Goal: Task Accomplishment & Management: Use online tool/utility

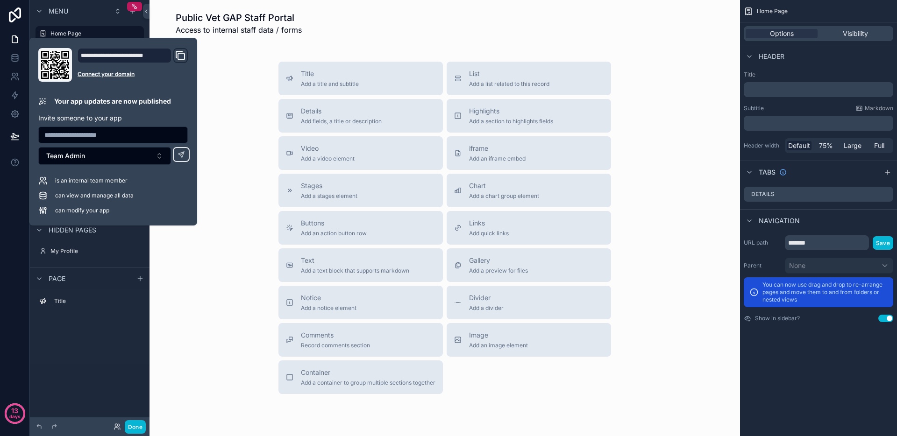
click at [225, 120] on div "Title Add a title and subtitle List Add a list related to this record Details A…" at bounding box center [444, 228] width 575 height 333
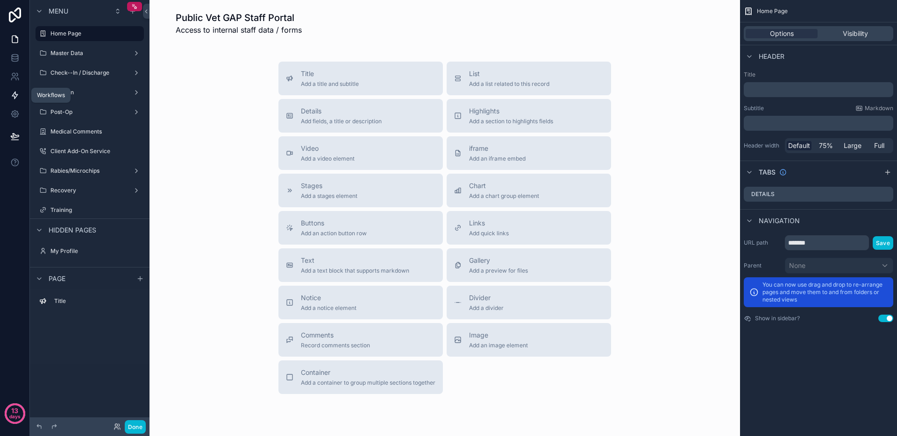
click at [12, 95] on icon at bounding box center [15, 95] width 6 height 7
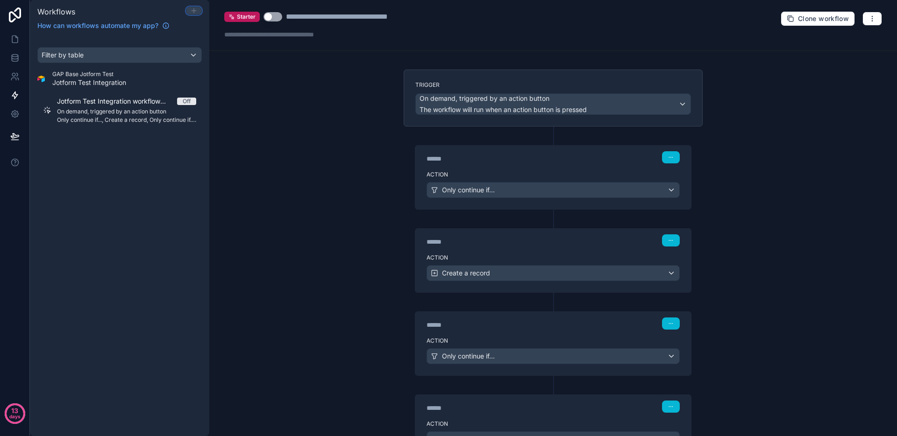
click at [197, 11] on icon at bounding box center [193, 10] width 7 height 7
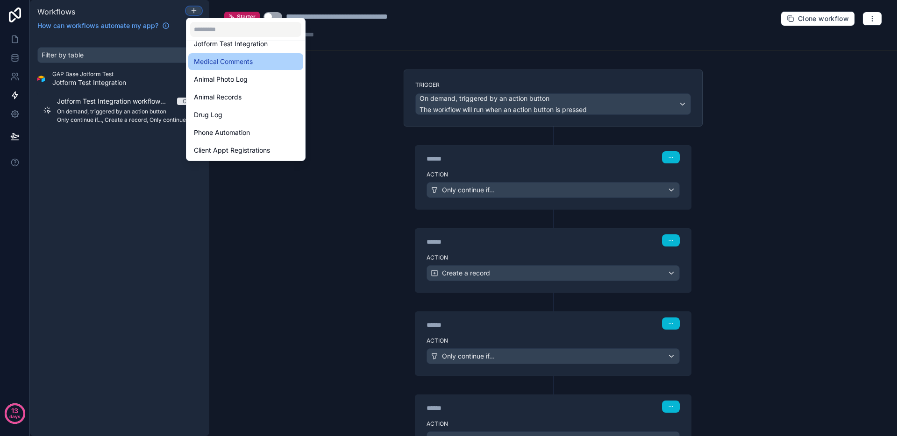
scroll to position [77, 0]
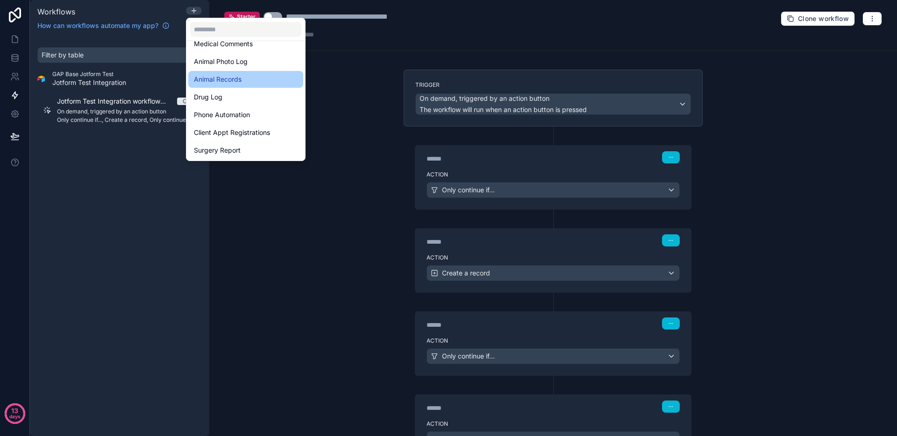
click at [243, 78] on div "Animal Records" at bounding box center [246, 79] width 104 height 11
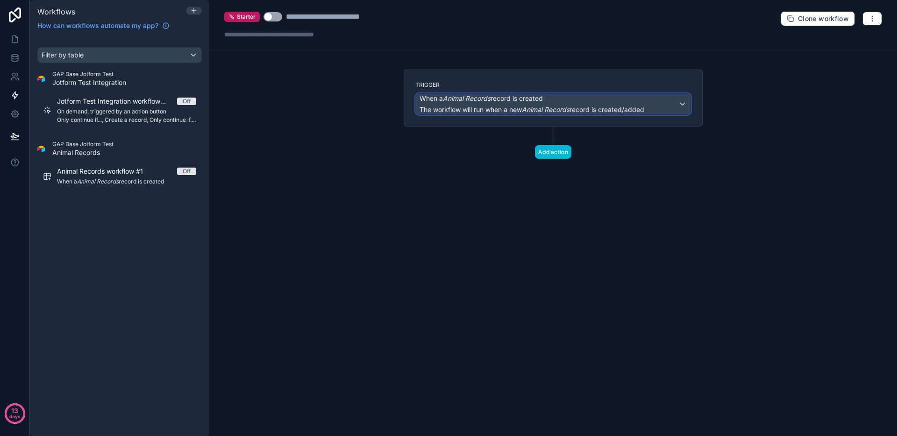
click at [547, 106] on em "Animal Records" at bounding box center [546, 110] width 48 height 8
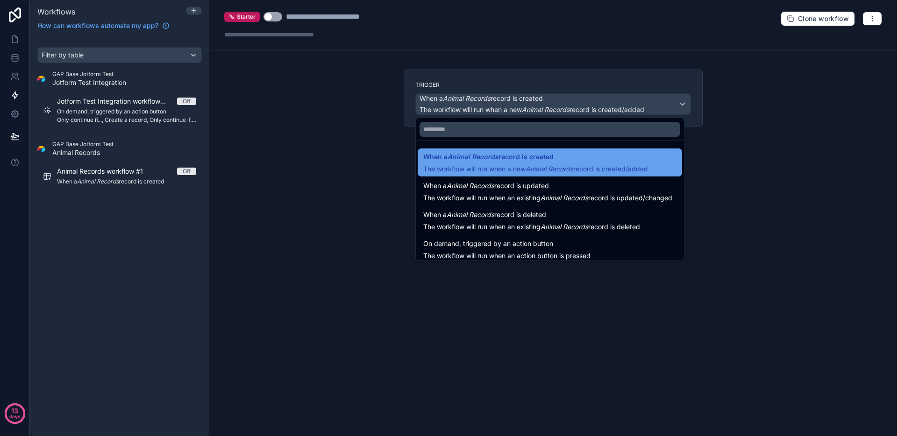
click at [550, 157] on span "When a Animal Records record is created" at bounding box center [488, 156] width 130 height 11
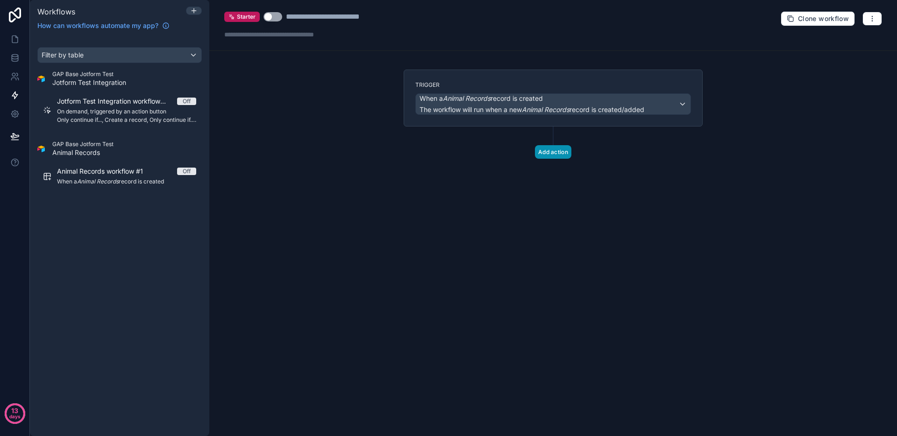
click at [547, 149] on button "Add action" at bounding box center [553, 152] width 36 height 14
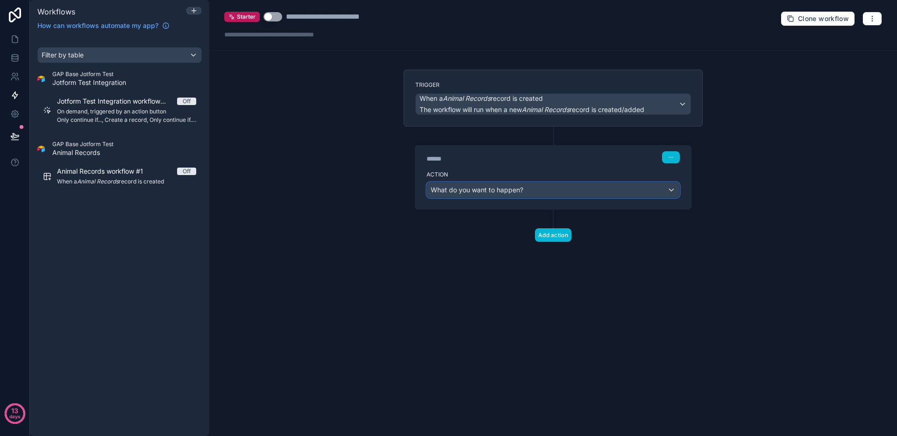
click at [479, 188] on span "What do you want to happen?" at bounding box center [477, 190] width 92 height 8
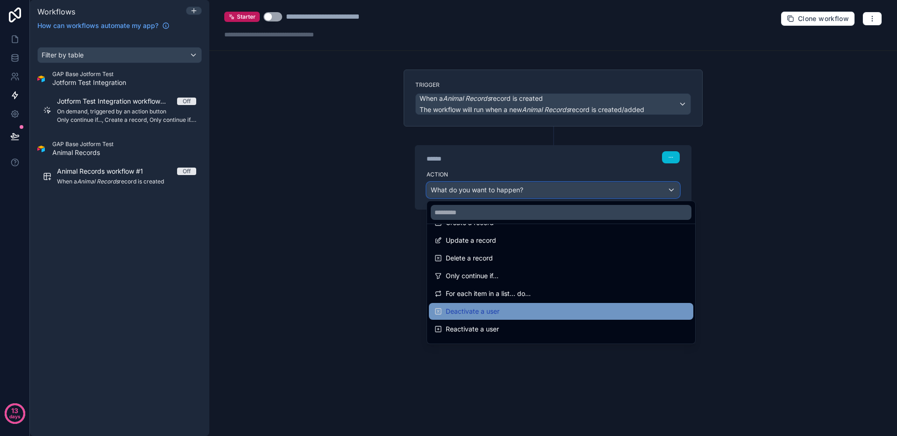
scroll to position [96, 0]
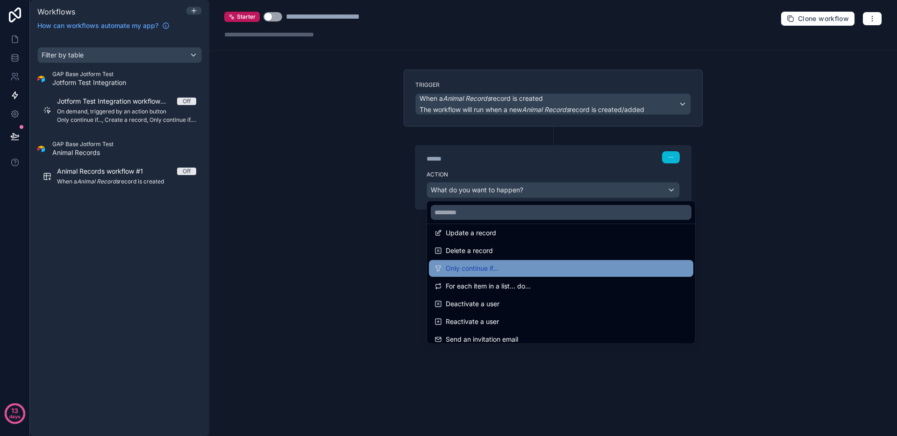
click at [487, 270] on span "Only continue if..." at bounding box center [472, 268] width 53 height 11
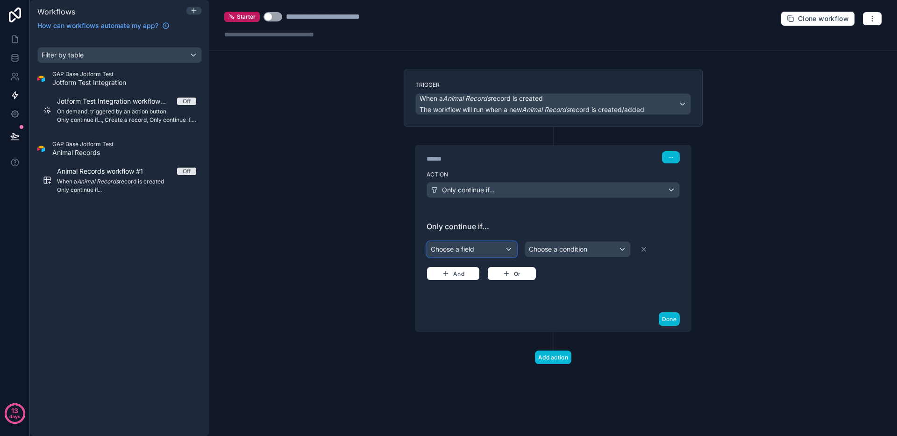
click at [468, 250] on div "Choose a field" at bounding box center [472, 249] width 90 height 15
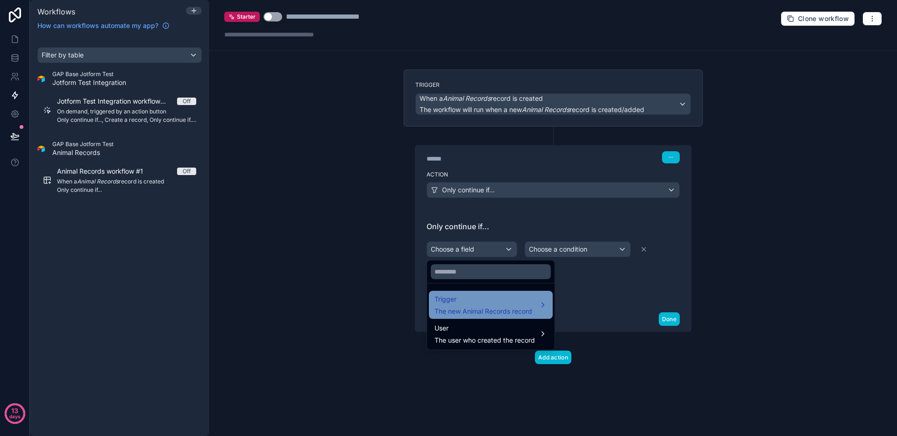
click at [477, 307] on span "The new Animal Records record" at bounding box center [483, 311] width 98 height 9
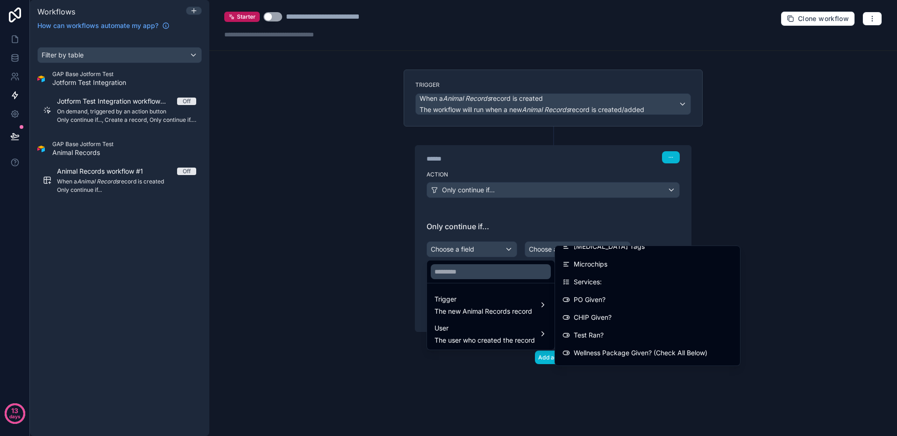
scroll to position [364, 0]
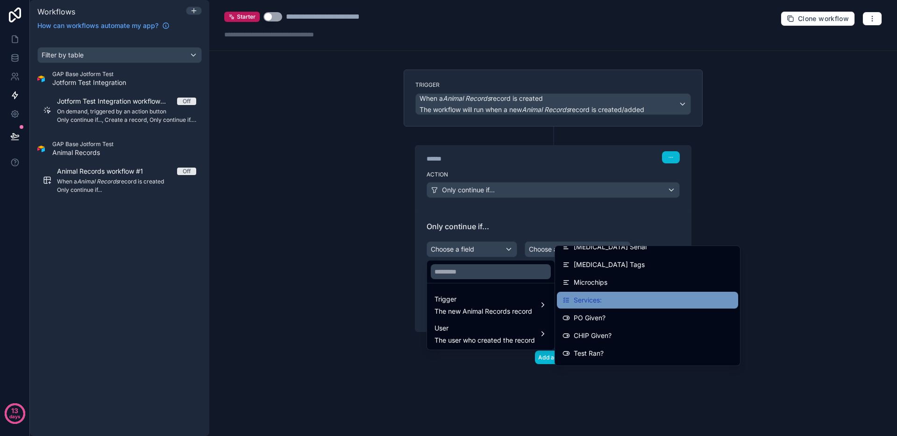
click at [595, 302] on span "Services:" at bounding box center [588, 300] width 28 height 11
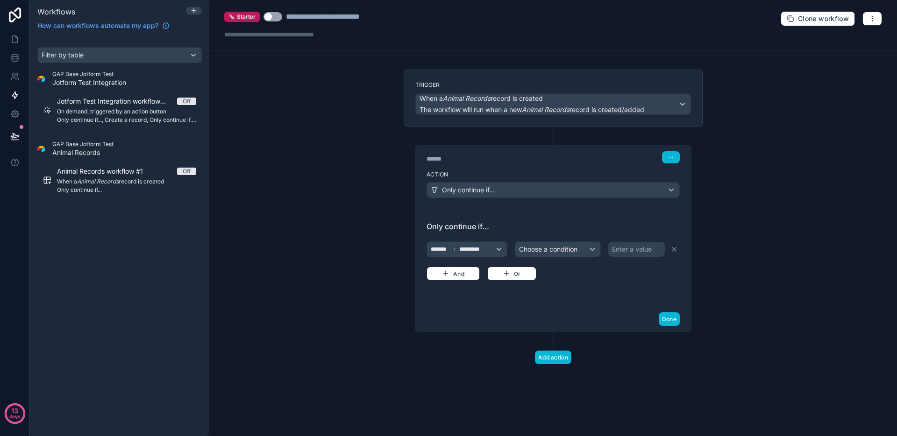
click at [565, 259] on div "******* ********* Choose a condition Enter a value And Or" at bounding box center [552, 260] width 253 height 41
click at [565, 249] on span "Choose a condition" at bounding box center [548, 249] width 58 height 8
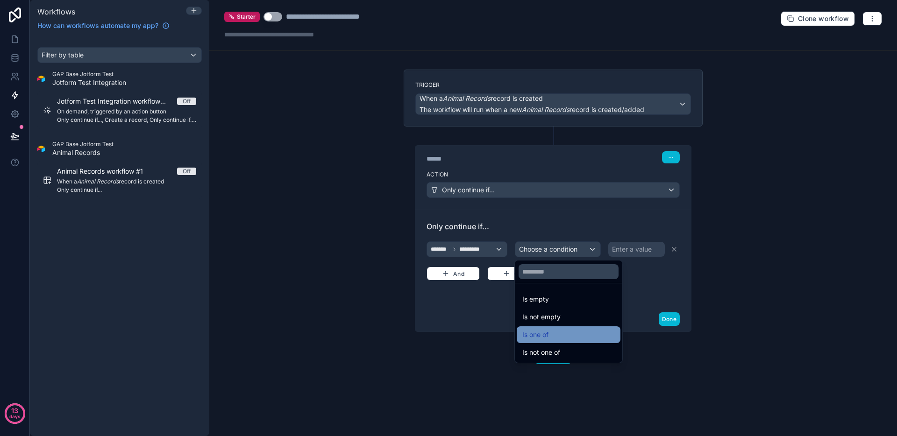
click at [558, 335] on div "Is one of" at bounding box center [568, 334] width 92 height 11
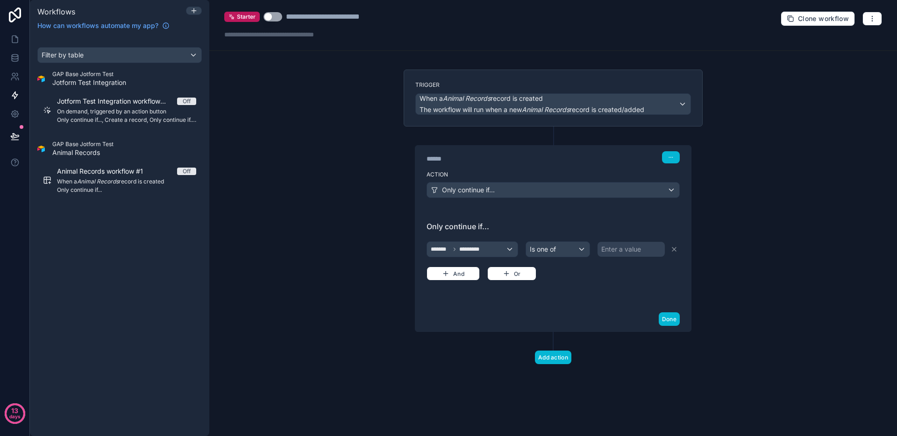
click at [635, 245] on div "Enter a value" at bounding box center [621, 249] width 40 height 9
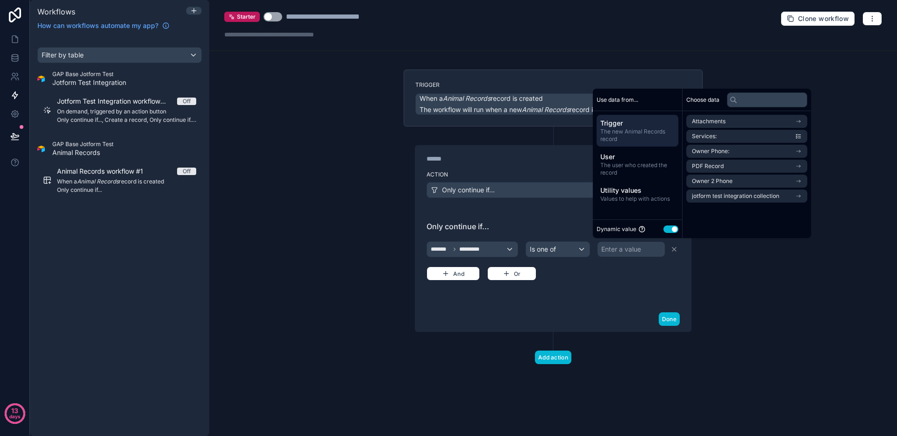
click at [672, 227] on button "Use setting" at bounding box center [670, 229] width 15 height 7
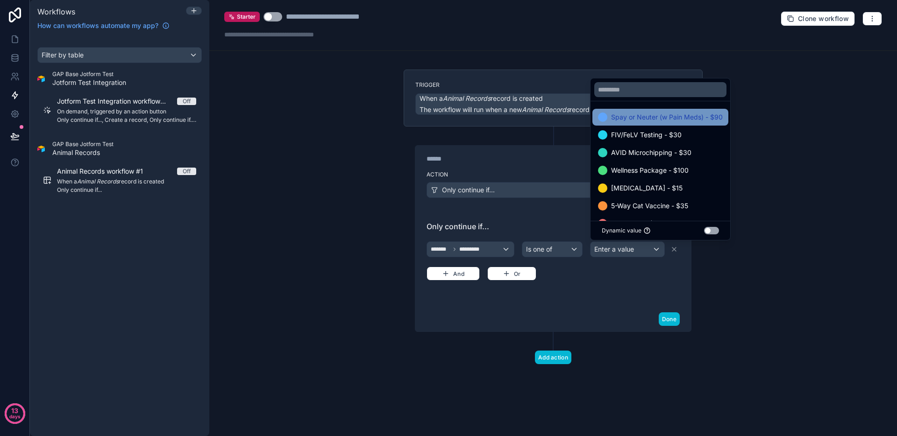
click at [648, 116] on span "Spay or Neuter (w Pain Meds) - $90" at bounding box center [667, 117] width 112 height 11
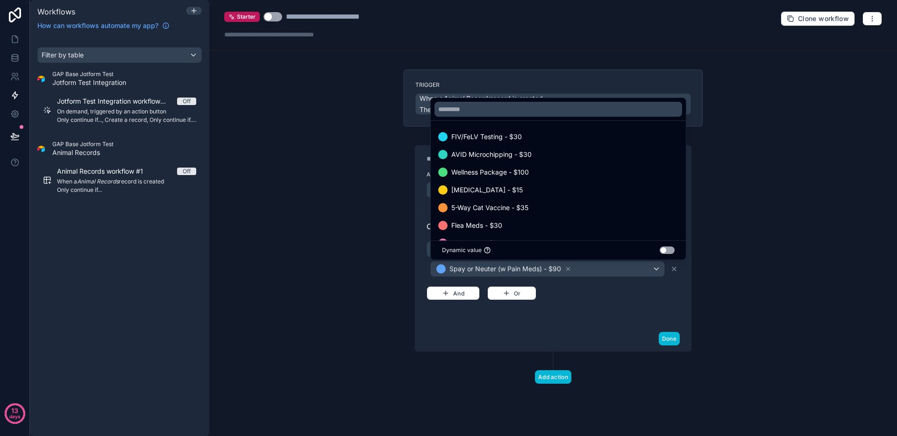
click at [621, 302] on div "Only continue if... ******* ********* Is one of Spay or Neuter (w Pain Meds) - …" at bounding box center [552, 268] width 253 height 94
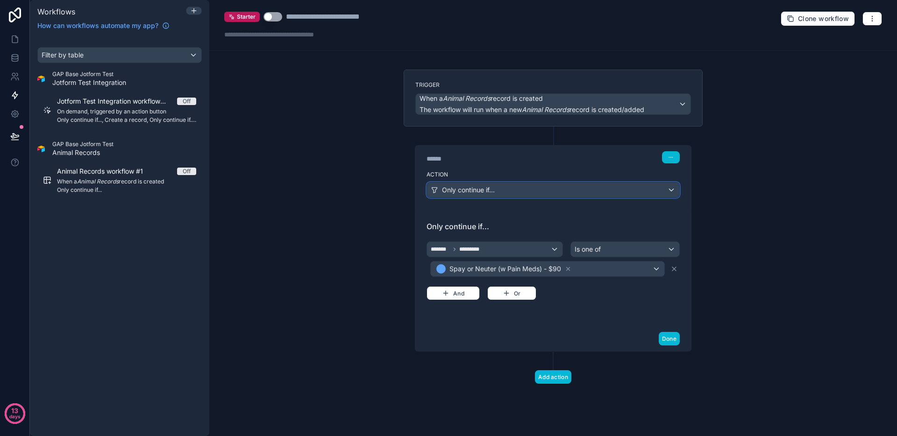
click at [469, 187] on span "Only continue if..." at bounding box center [468, 189] width 53 height 9
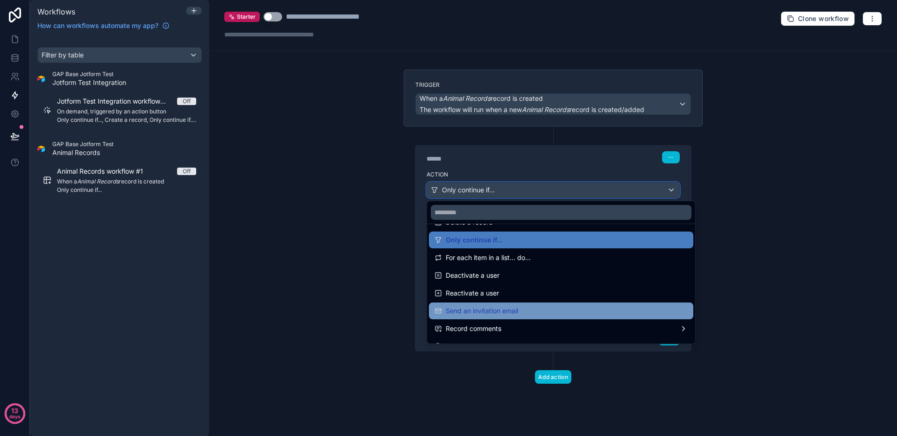
scroll to position [124, 0]
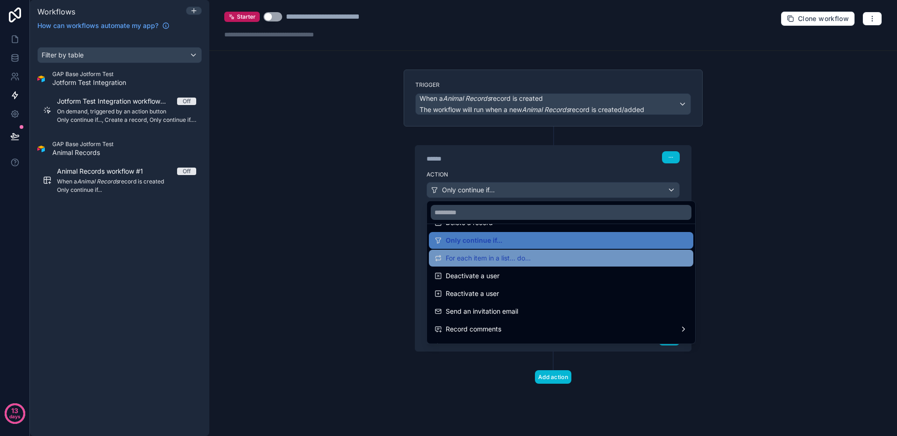
click at [554, 262] on div "For each item in a list... do..." at bounding box center [560, 258] width 253 height 11
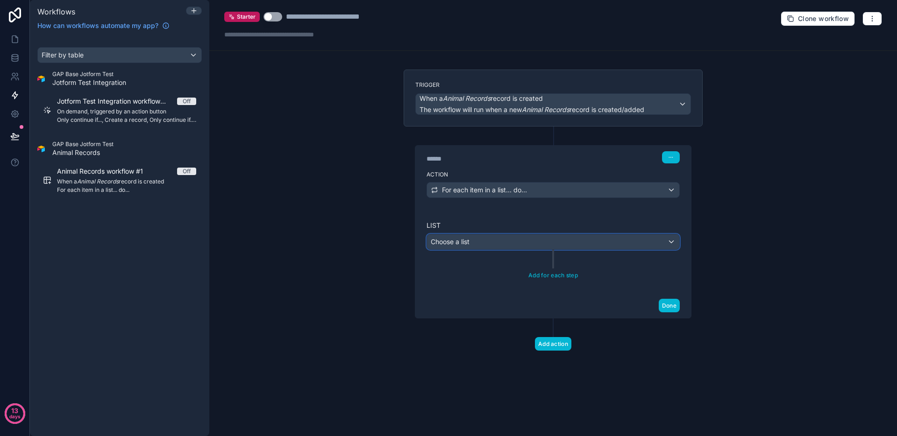
click at [487, 243] on div "Choose a list" at bounding box center [553, 241] width 252 height 15
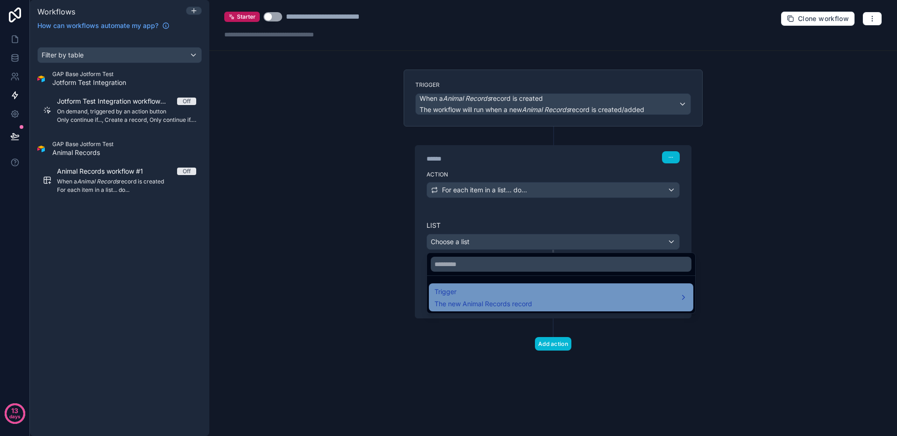
click at [470, 297] on span "Trigger" at bounding box center [483, 291] width 98 height 11
click at [573, 303] on div "Trigger The new Animal Records record" at bounding box center [560, 297] width 253 height 22
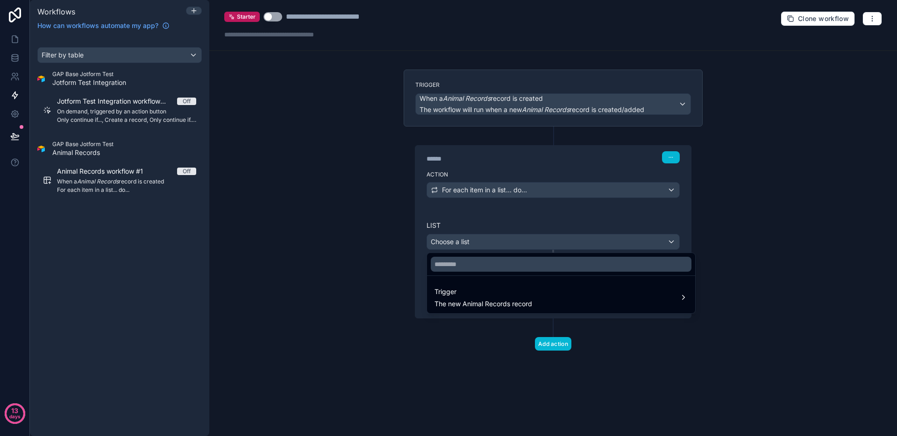
click at [538, 240] on div at bounding box center [448, 218] width 897 height 436
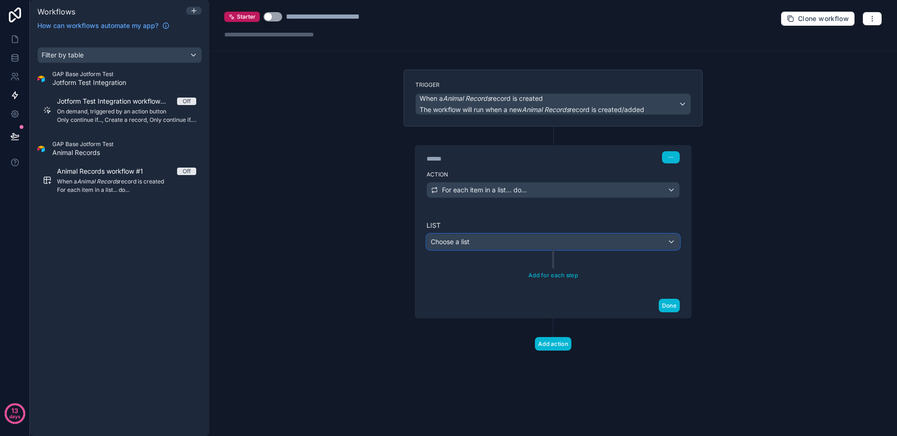
click at [500, 240] on div "Choose a list" at bounding box center [553, 241] width 252 height 15
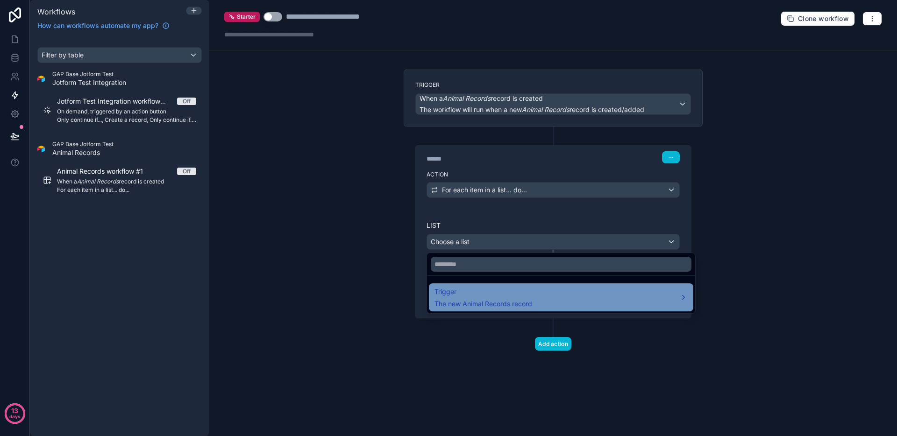
click at [491, 295] on span "Trigger" at bounding box center [483, 291] width 98 height 11
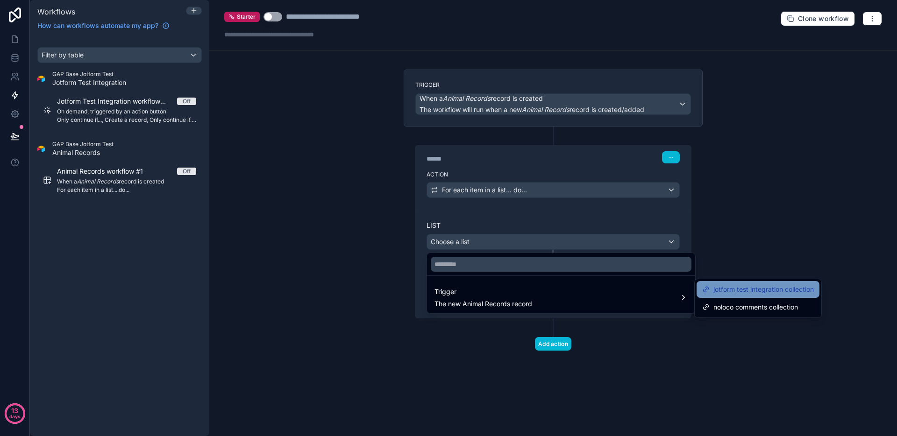
click at [793, 291] on span "jotform test integration collection" at bounding box center [763, 289] width 100 height 11
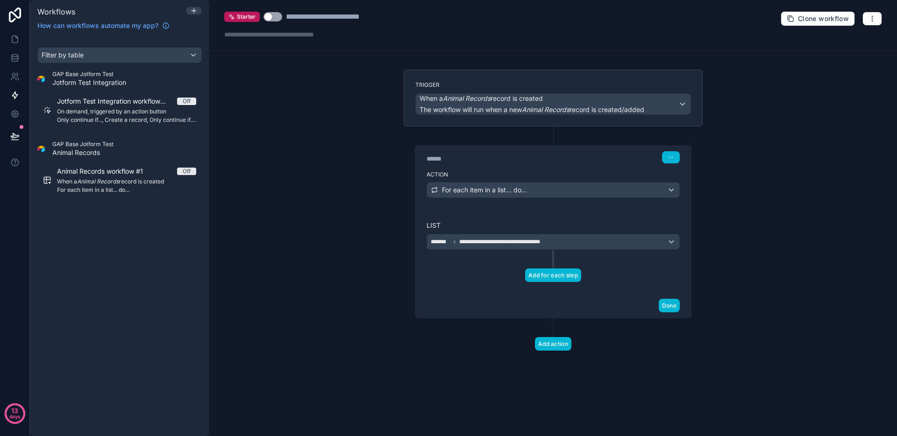
click at [558, 276] on button "Add for each step" at bounding box center [553, 276] width 56 height 14
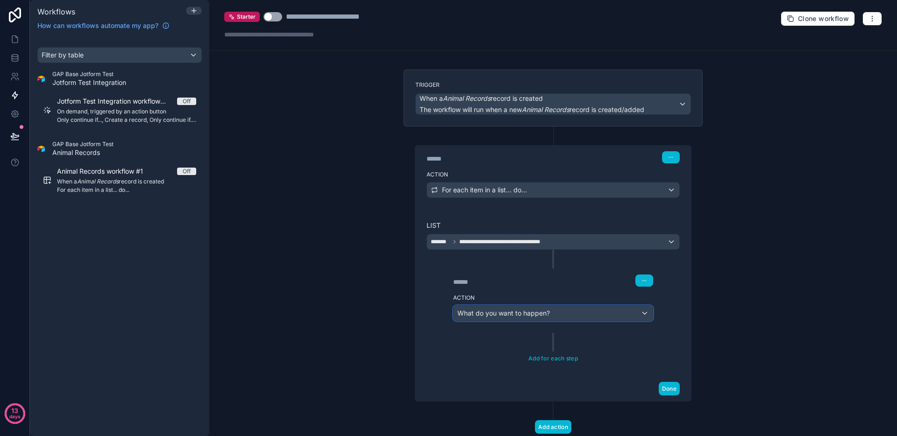
click at [529, 313] on span "What do you want to happen?" at bounding box center [503, 313] width 92 height 8
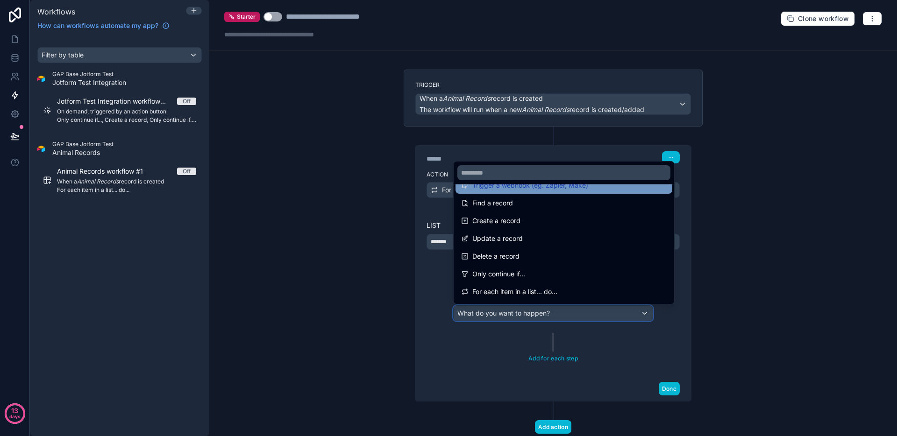
scroll to position [52, 0]
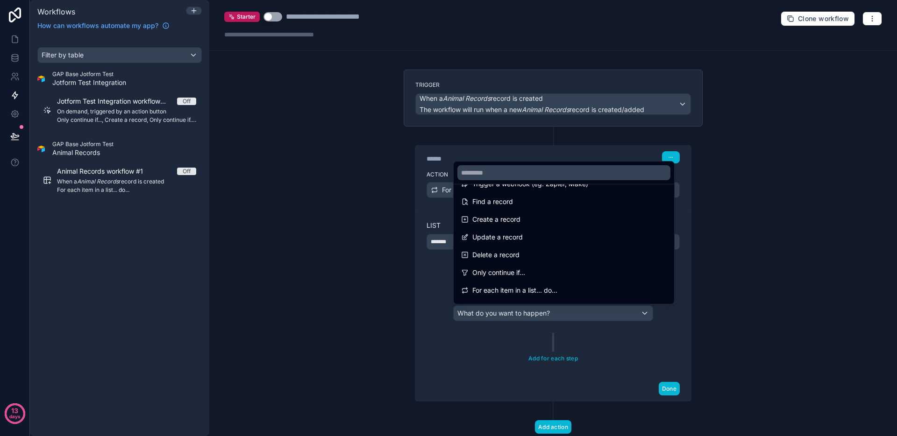
click at [416, 267] on div at bounding box center [448, 218] width 897 height 436
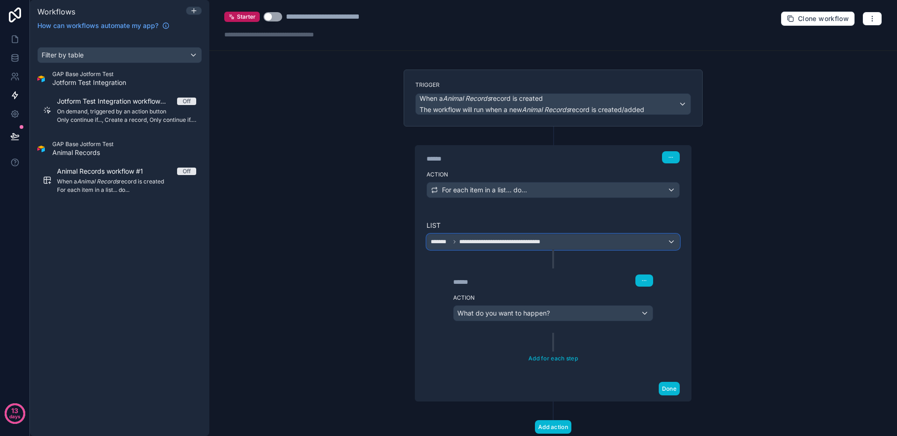
click at [518, 242] on span "**********" at bounding box center [502, 241] width 87 height 7
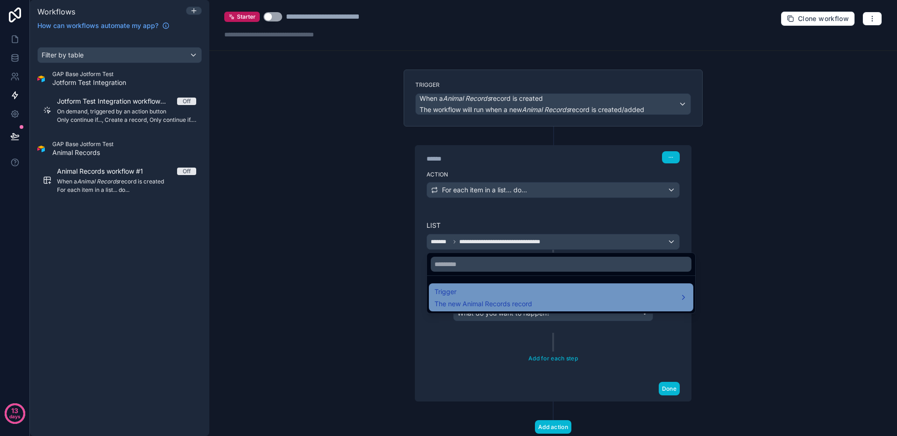
click at [503, 292] on span "Trigger" at bounding box center [483, 291] width 98 height 11
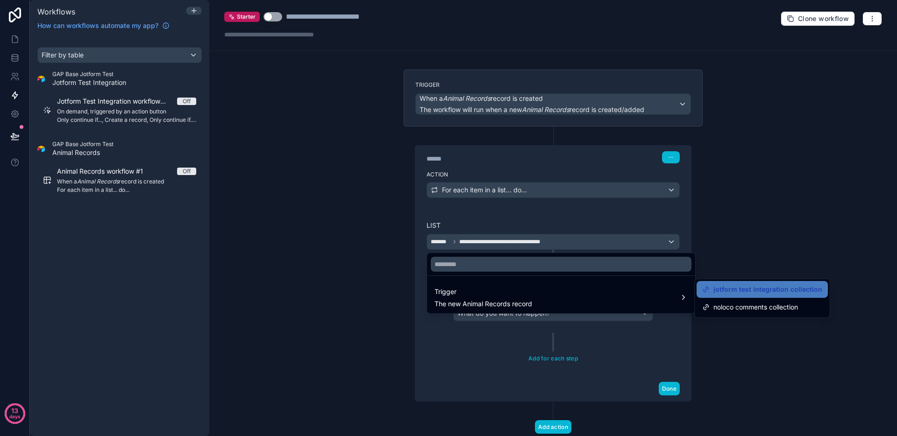
click at [590, 252] on div "Trigger The new Animal Records record" at bounding box center [552, 282] width 252 height 63
click at [537, 184] on div at bounding box center [448, 218] width 897 height 436
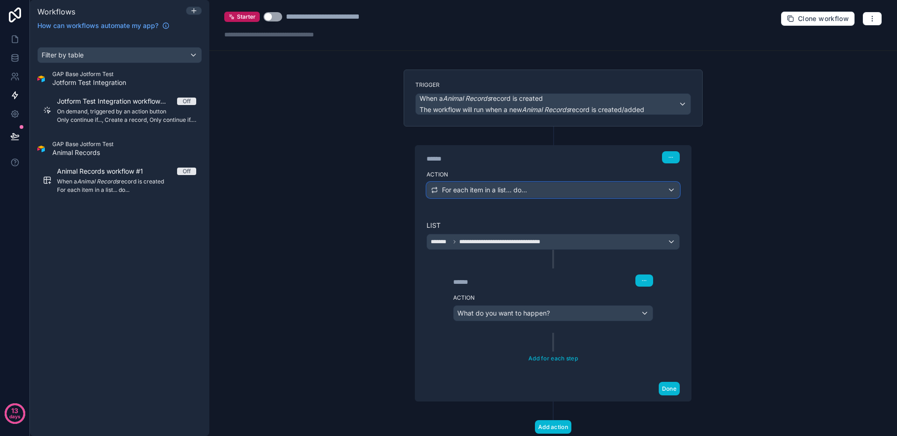
click at [529, 192] on div "For each item in a list... do..." at bounding box center [553, 190] width 252 height 15
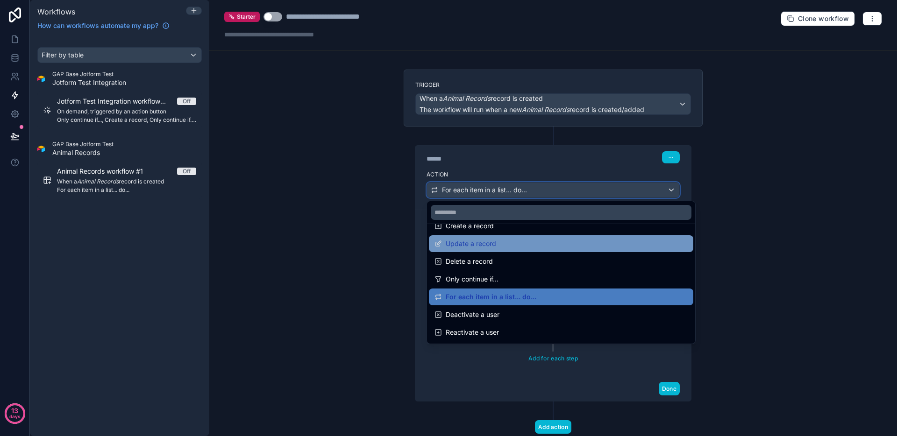
scroll to position [82, 0]
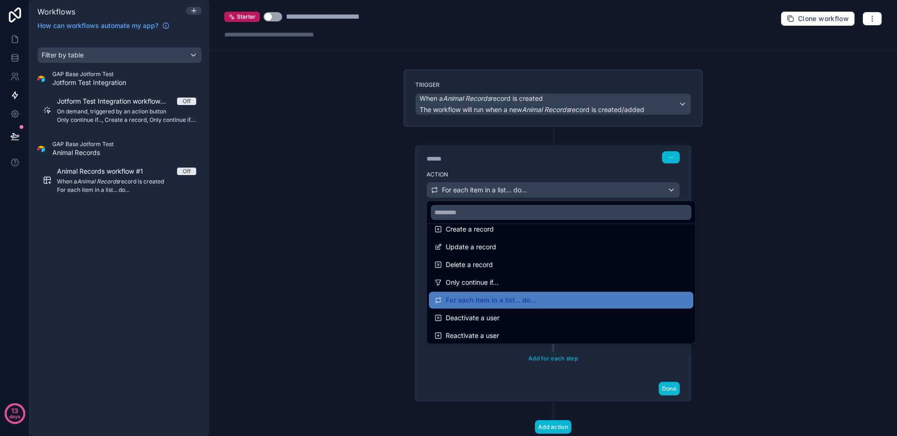
click at [498, 302] on span "For each item in a list... do..." at bounding box center [491, 300] width 91 height 11
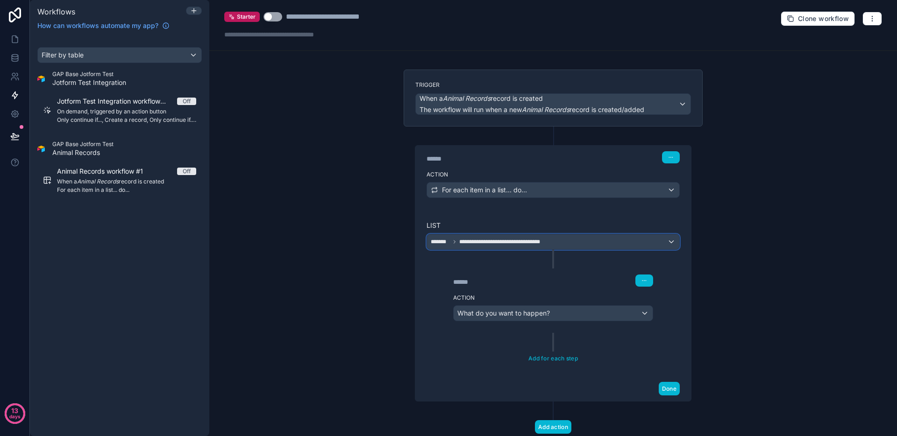
click at [498, 247] on div "**********" at bounding box center [553, 241] width 252 height 15
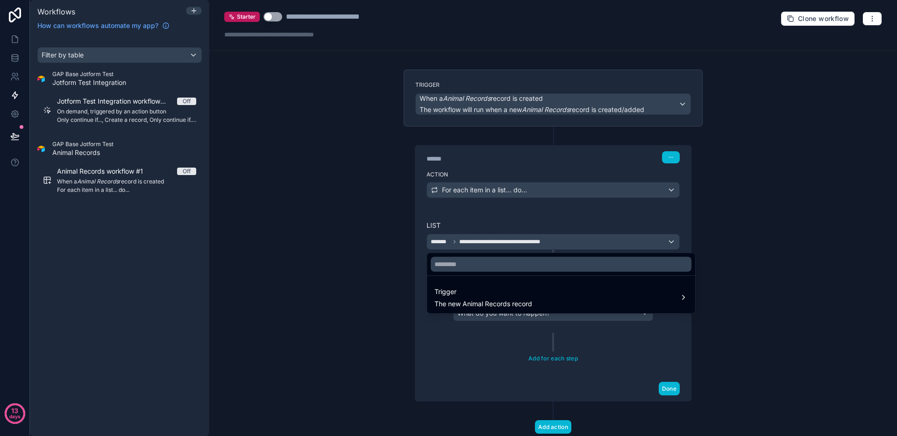
click at [433, 245] on div at bounding box center [448, 218] width 897 height 436
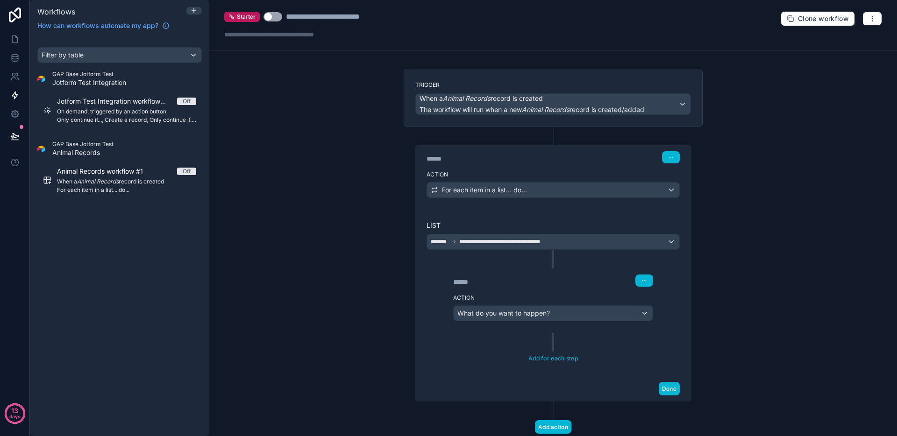
click at [459, 251] on div "****** Step 2 Action What do you want to happen?" at bounding box center [552, 291] width 253 height 83
click at [459, 246] on div "**********" at bounding box center [553, 241] width 252 height 15
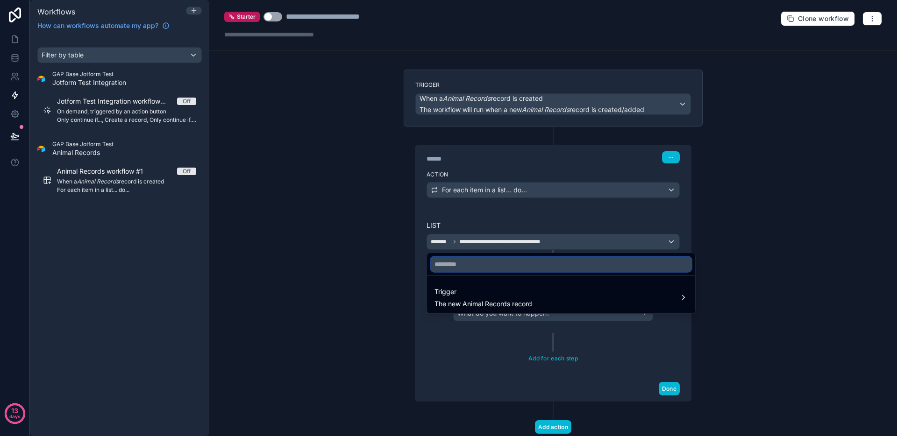
click at [484, 268] on input "text" at bounding box center [561, 264] width 261 height 15
click at [477, 260] on input "text" at bounding box center [561, 264] width 261 height 15
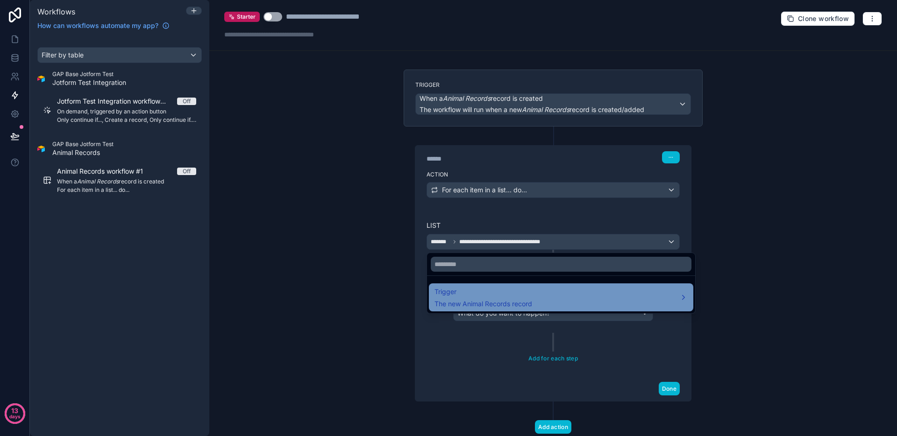
click at [467, 284] on div "Trigger The new Animal Records record" at bounding box center [561, 298] width 264 height 28
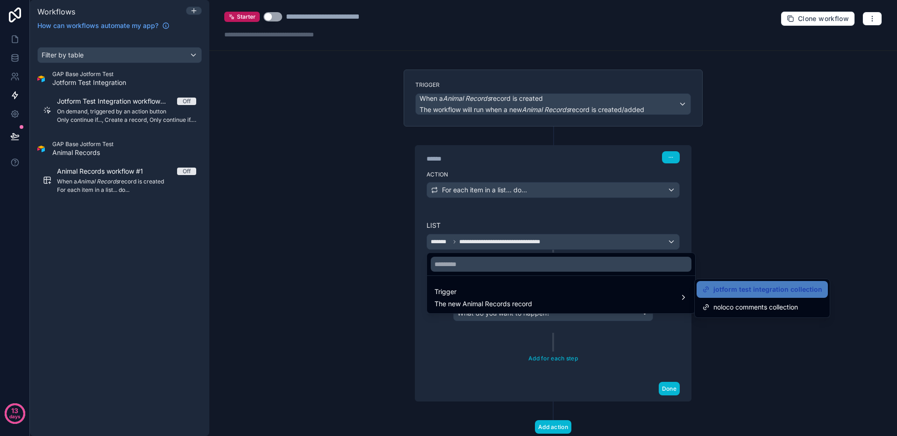
click at [782, 259] on div at bounding box center [448, 218] width 897 height 436
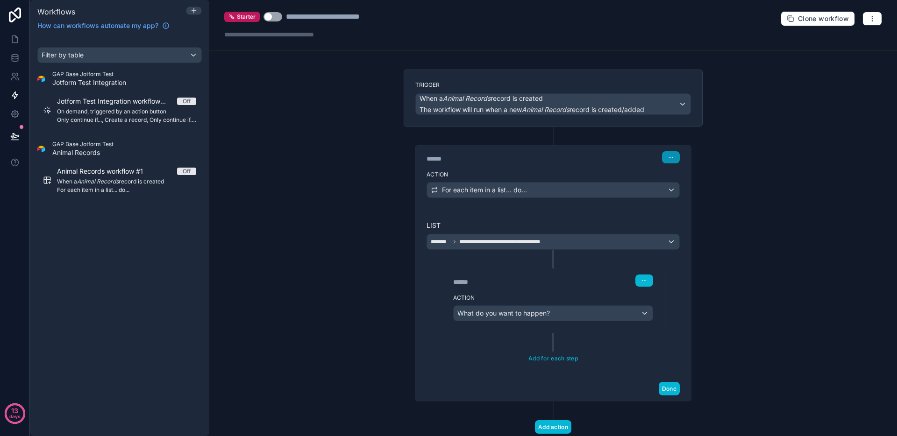
click at [665, 159] on button "button" at bounding box center [671, 157] width 18 height 12
click at [533, 208] on div "Action For each item in a list... do..." at bounding box center [553, 188] width 276 height 42
click at [524, 190] on span "For each item in a list... do..." at bounding box center [484, 189] width 85 height 9
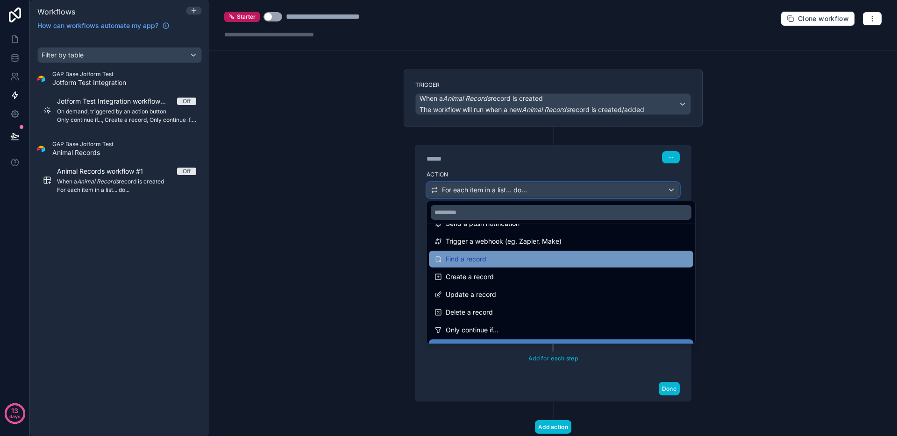
scroll to position [36, 0]
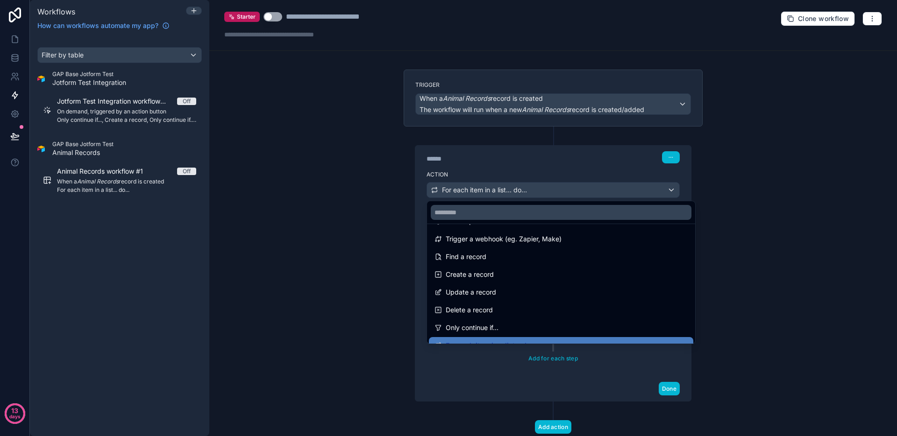
click at [390, 310] on div at bounding box center [448, 218] width 897 height 436
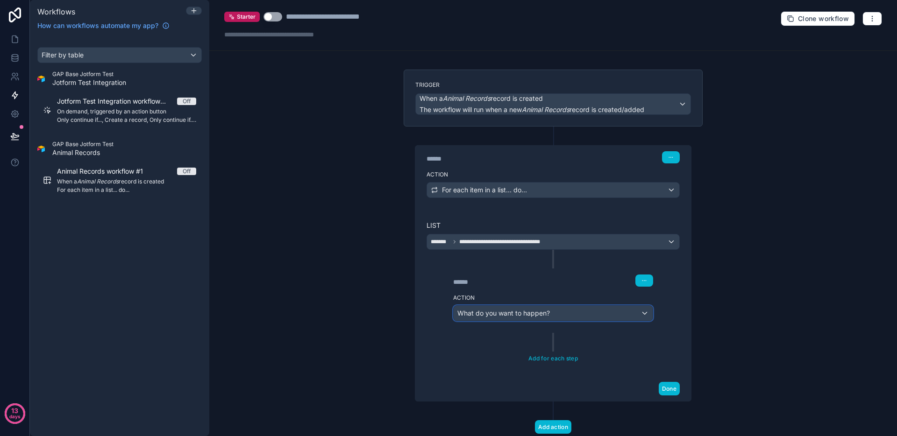
click at [526, 314] on span "What do you want to happen?" at bounding box center [503, 313] width 92 height 8
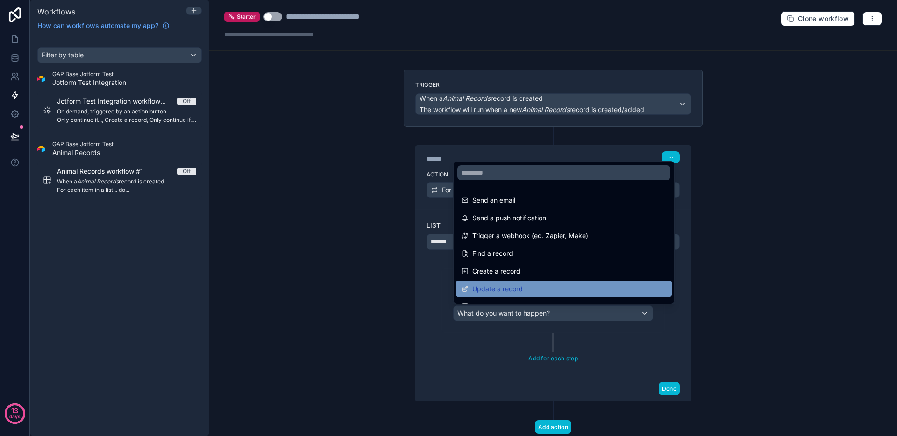
click at [513, 287] on span "Update a record" at bounding box center [497, 289] width 50 height 11
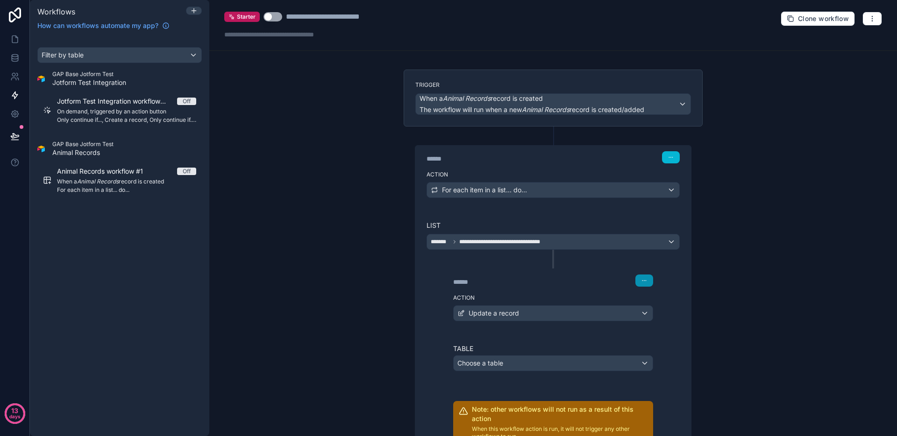
click at [646, 281] on icon "button" at bounding box center [646, 281] width 0 height 0
click at [653, 316] on span "Delete" at bounding box center [661, 316] width 17 height 7
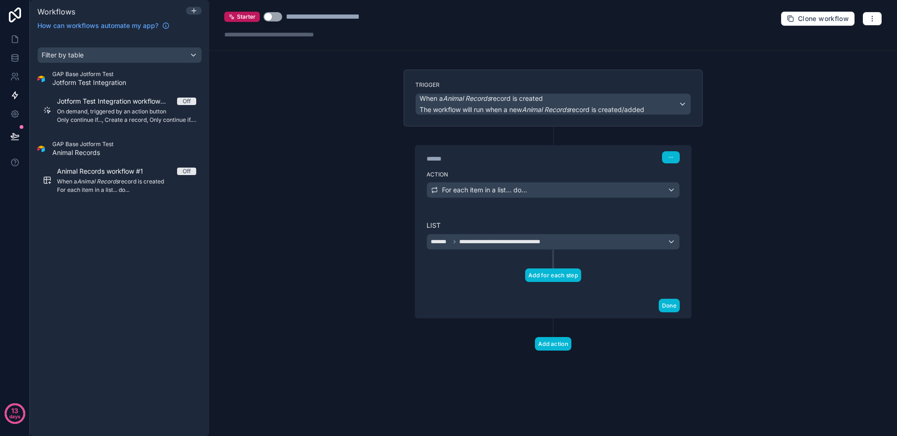
click at [544, 275] on button "Add for each step" at bounding box center [553, 276] width 56 height 14
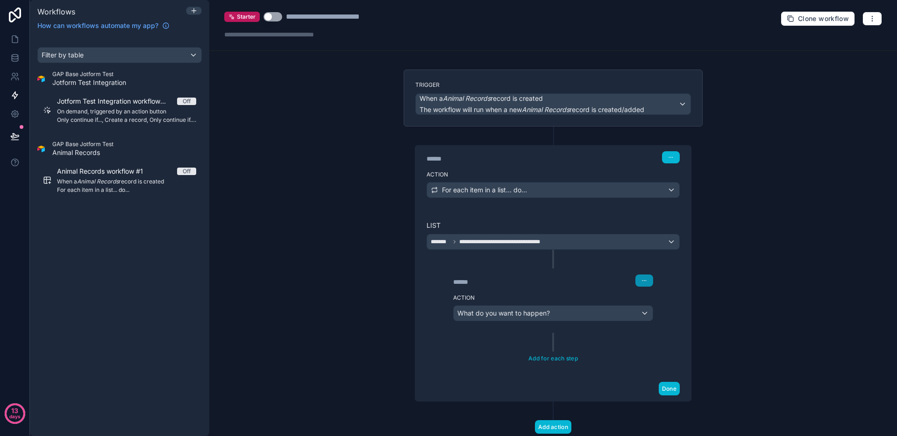
click at [647, 279] on button "button" at bounding box center [644, 281] width 18 height 12
click at [659, 320] on span "Delete" at bounding box center [661, 316] width 17 height 7
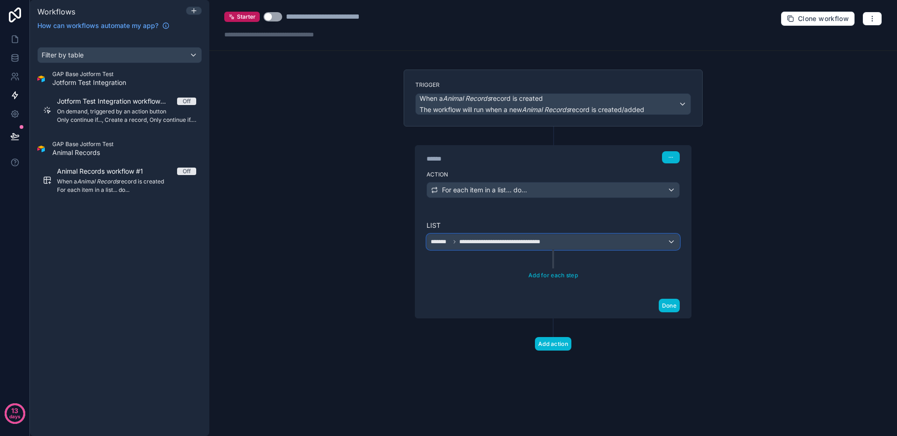
click at [568, 248] on div "**********" at bounding box center [553, 241] width 252 height 15
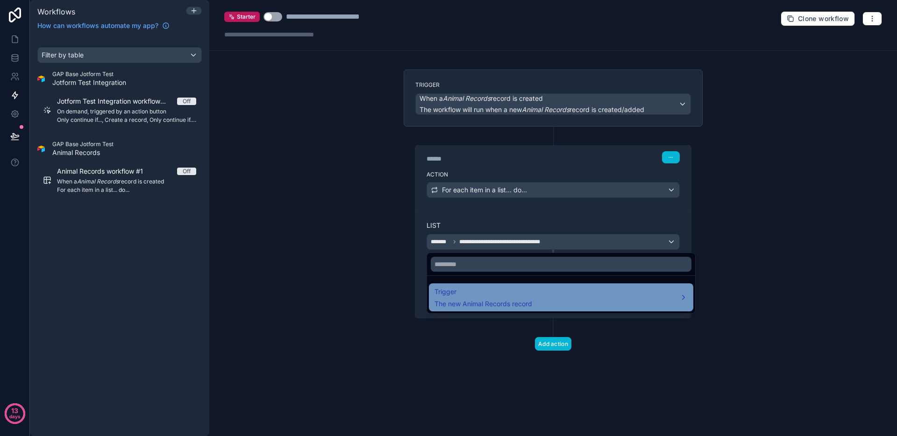
click at [503, 292] on span "Trigger" at bounding box center [483, 291] width 98 height 11
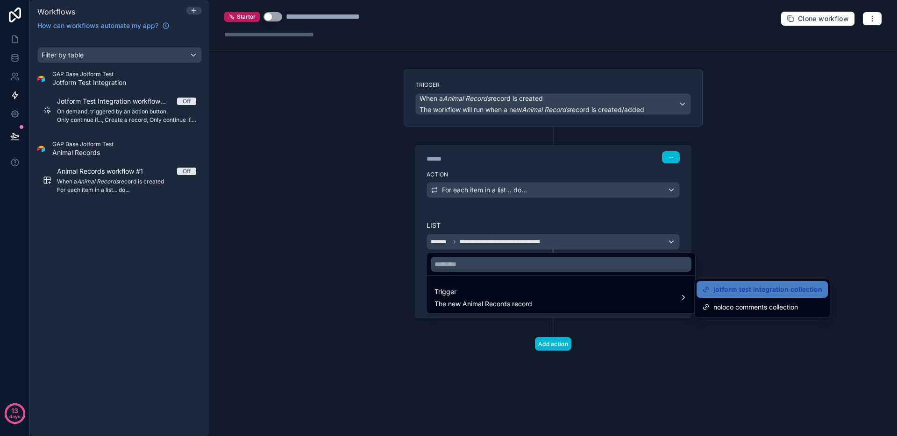
click at [611, 185] on div at bounding box center [448, 218] width 897 height 436
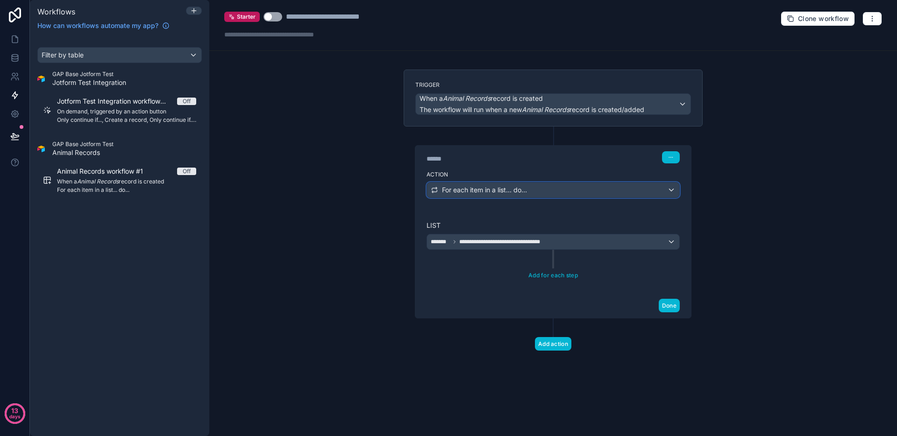
click at [596, 189] on div "For each item in a list... do..." at bounding box center [553, 190] width 252 height 15
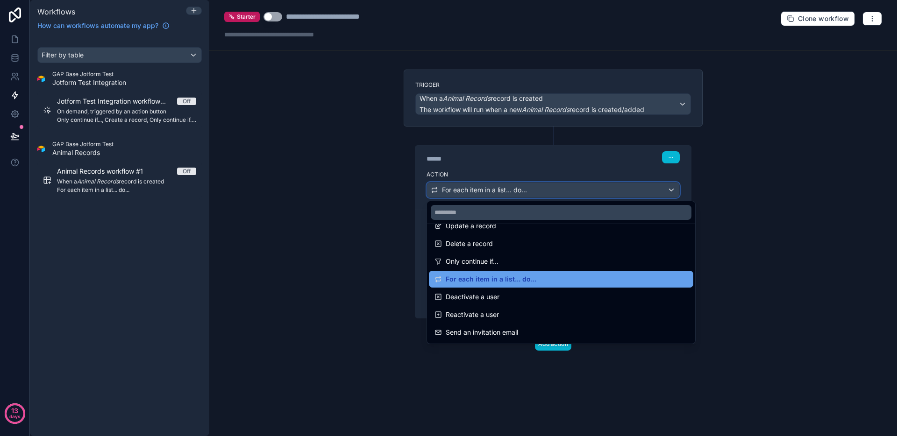
scroll to position [100, 0]
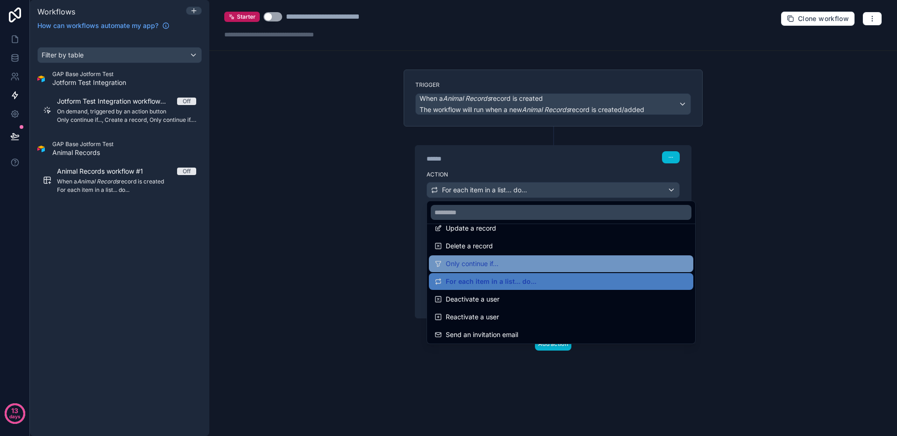
click at [486, 270] on div "Only continue if..." at bounding box center [561, 264] width 264 height 17
